Goal: Task Accomplishment & Management: Use online tool/utility

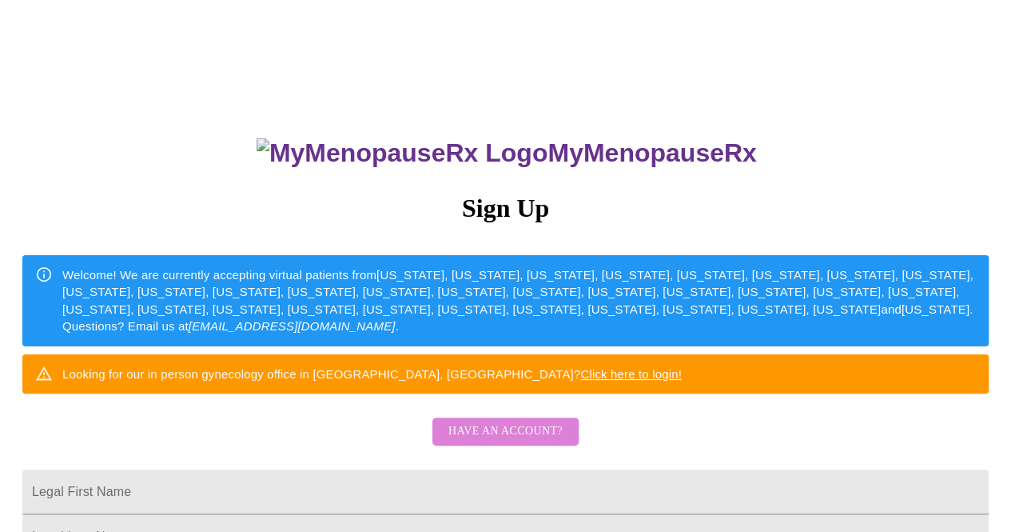
click at [521, 441] on span "Have an account?" at bounding box center [506, 431] width 114 height 20
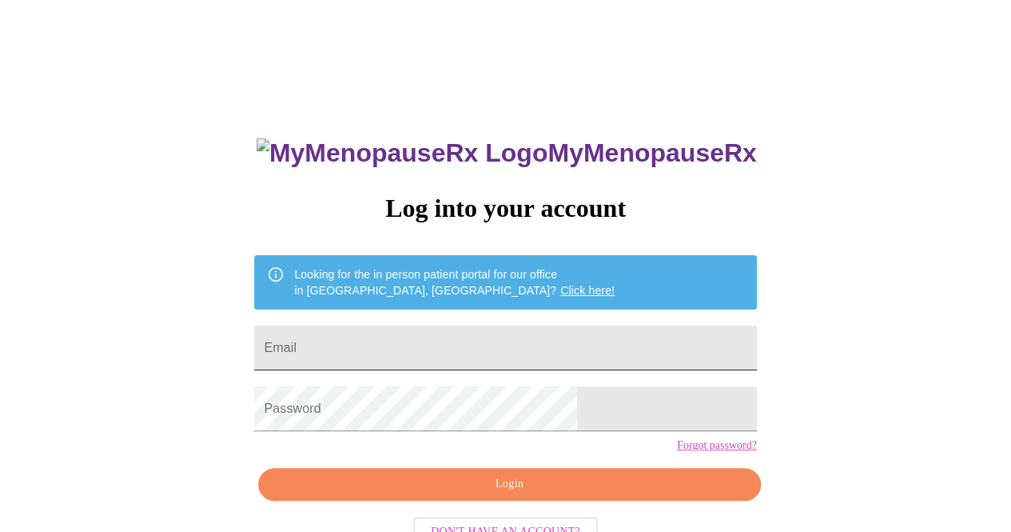
click at [486, 338] on input "Email" at bounding box center [505, 347] width 502 height 45
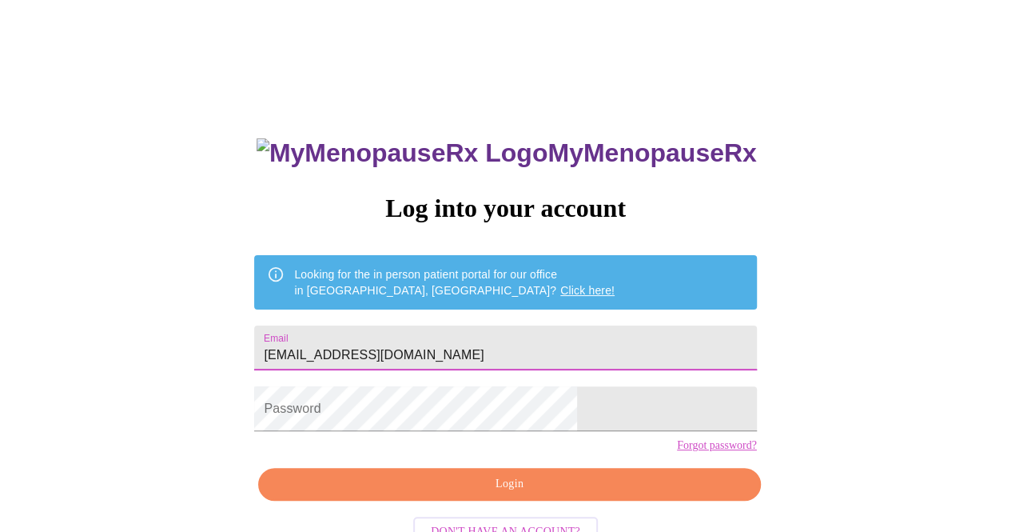
type input "[EMAIL_ADDRESS][DOMAIN_NAME]"
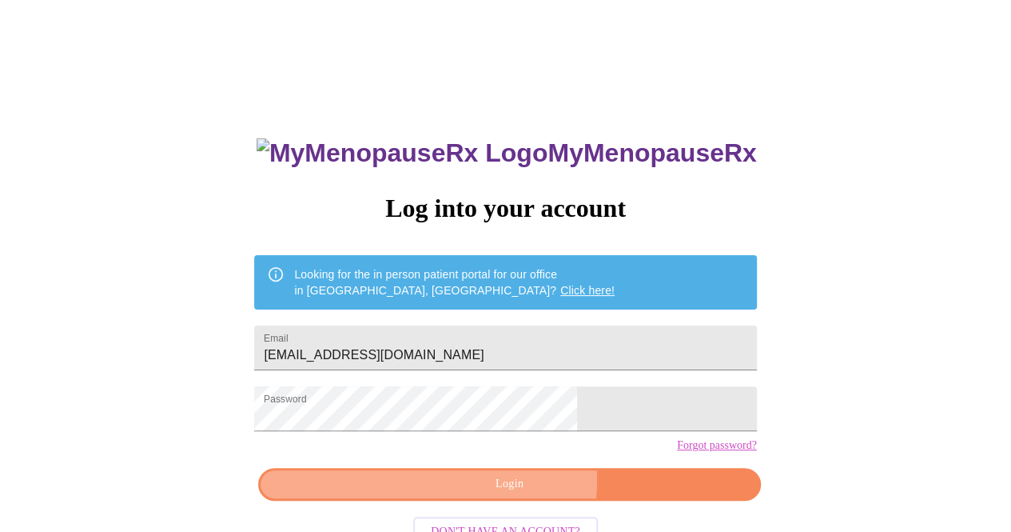
click at [517, 494] on span "Login" at bounding box center [509, 484] width 465 height 20
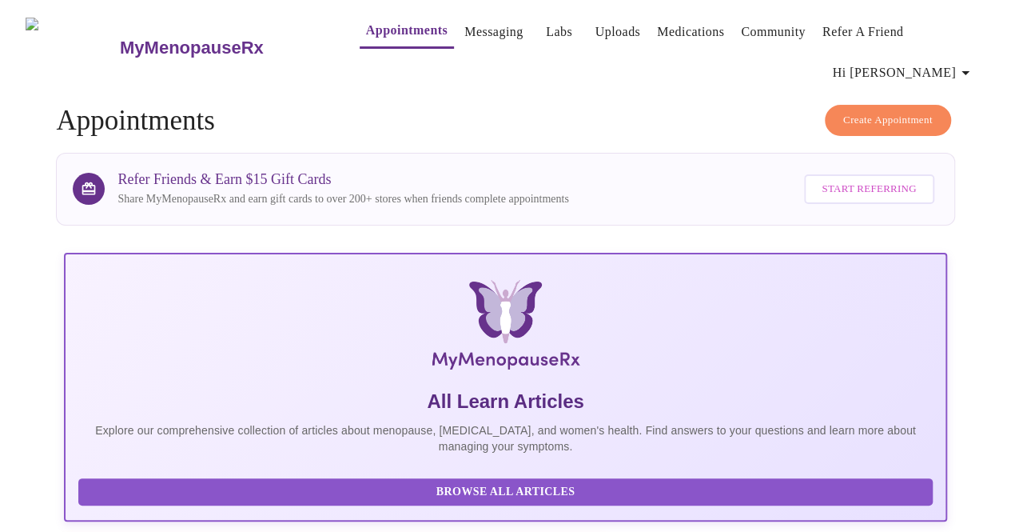
click at [946, 62] on span "Hi [PERSON_NAME]" at bounding box center [904, 73] width 142 height 22
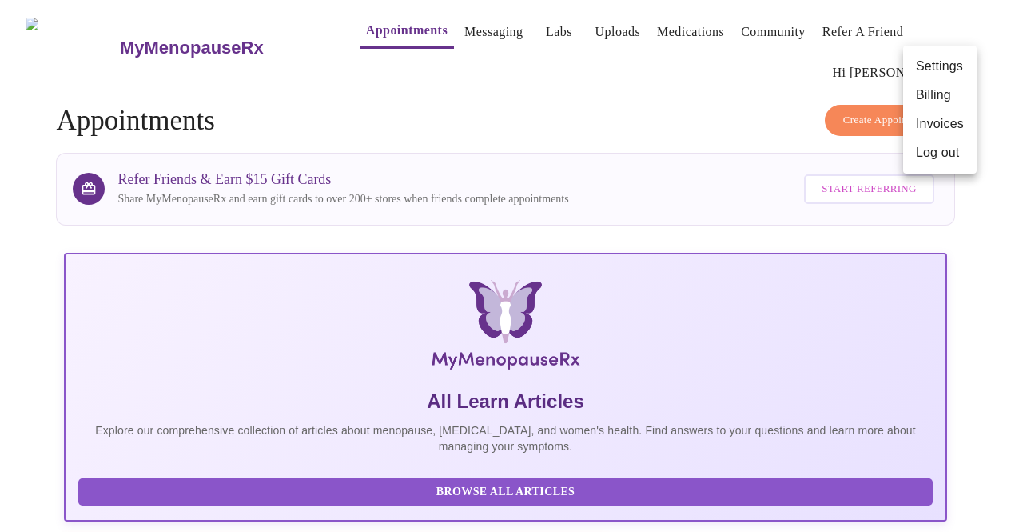
click at [939, 157] on li "Log out" at bounding box center [940, 152] width 74 height 29
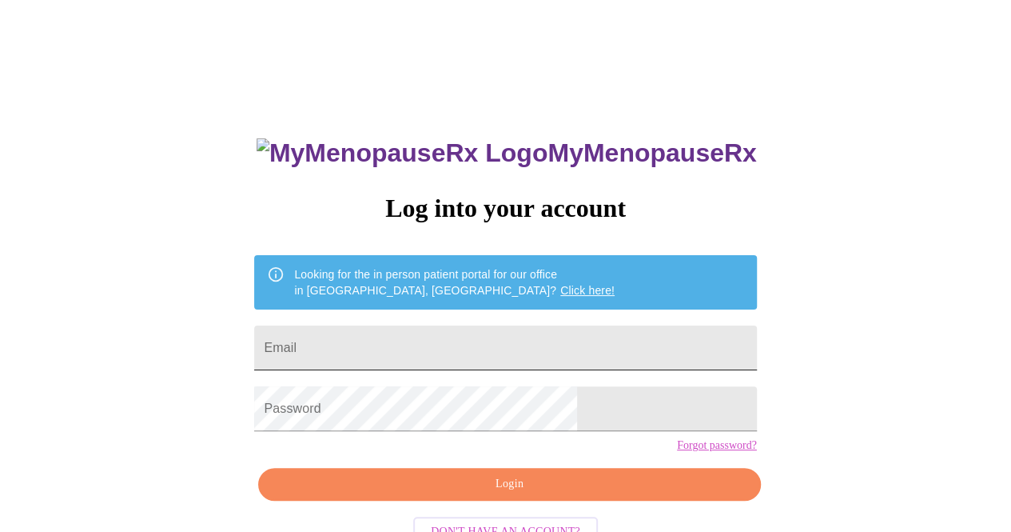
click at [549, 349] on input "Email" at bounding box center [505, 347] width 502 height 45
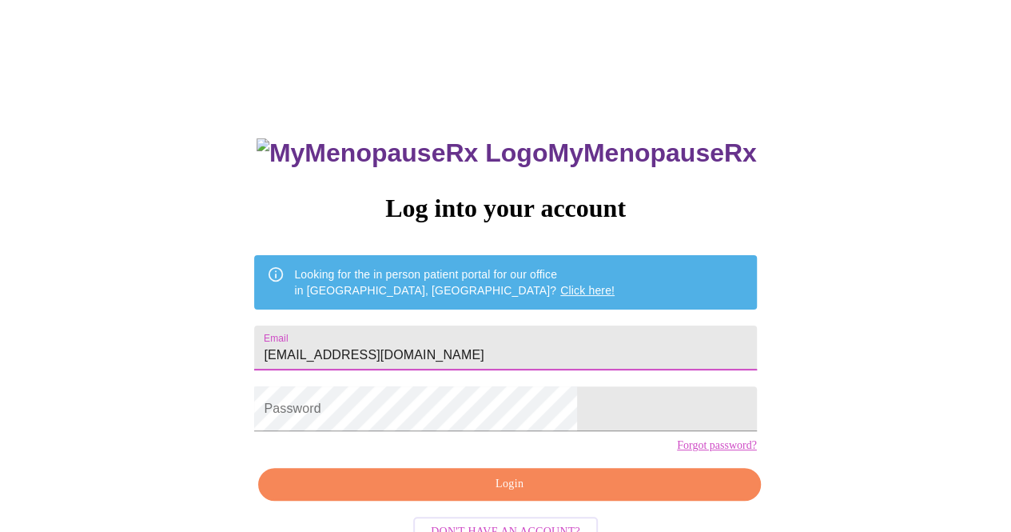
type input "[EMAIL_ADDRESS][DOMAIN_NAME]"
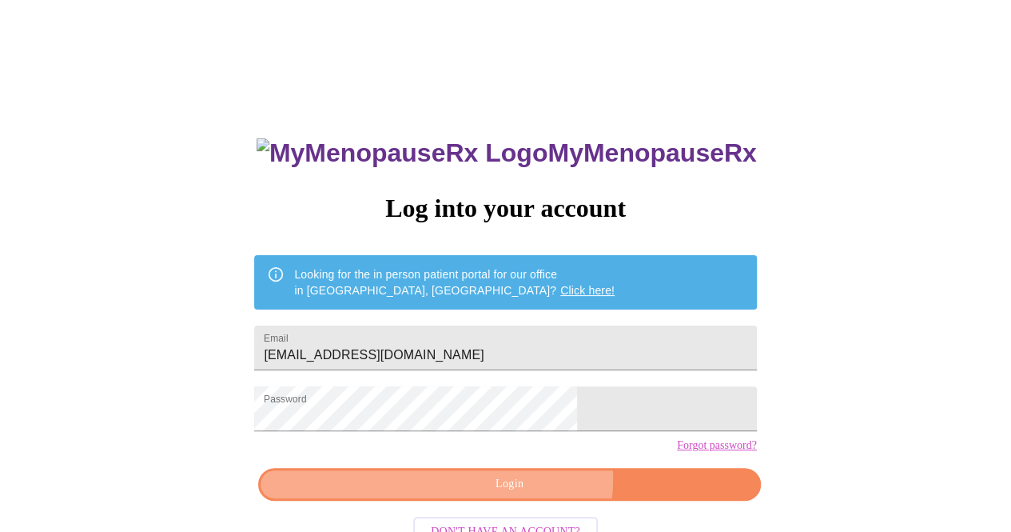
click at [525, 494] on span "Login" at bounding box center [509, 484] width 465 height 20
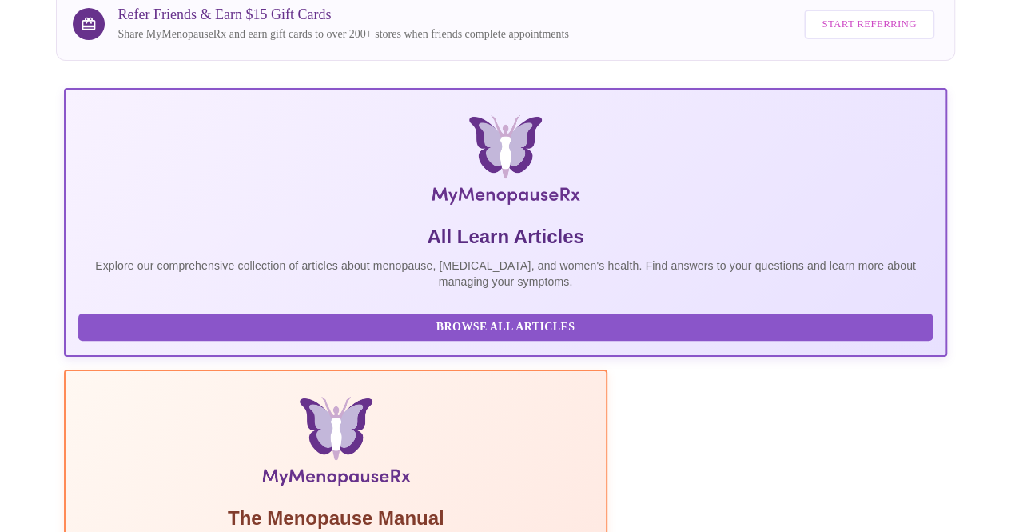
scroll to position [445, 0]
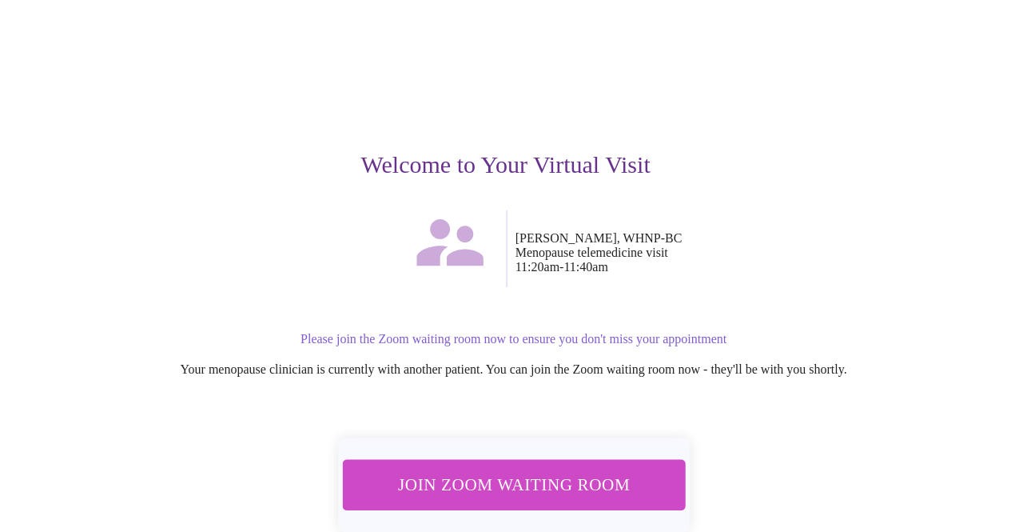
scroll to position [156, 0]
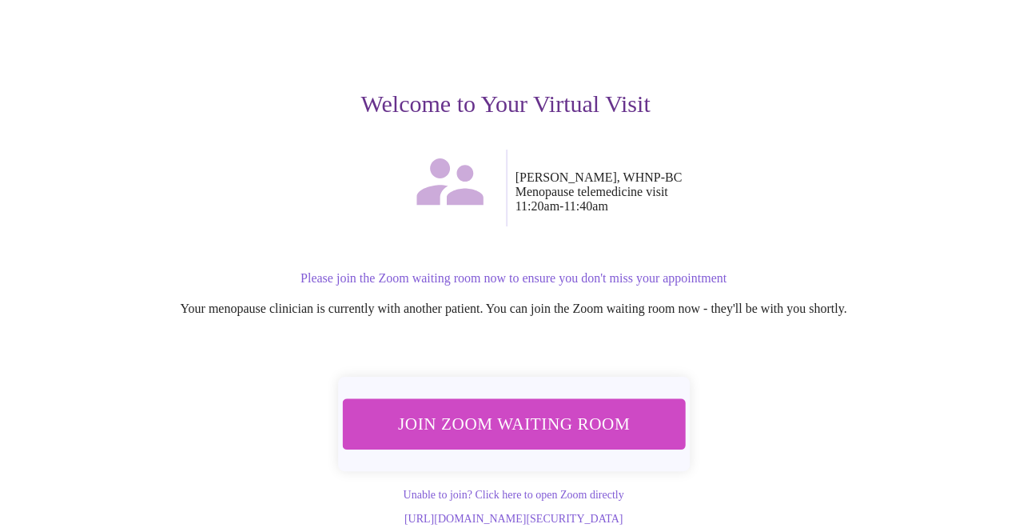
click at [481, 409] on span "Join Zoom Waiting Room" at bounding box center [513, 424] width 301 height 30
